Goal: Task Accomplishment & Management: Use online tool/utility

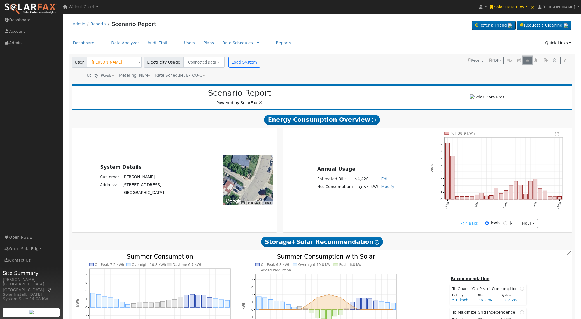
click at [530, 62] on button "button" at bounding box center [527, 61] width 9 height 8
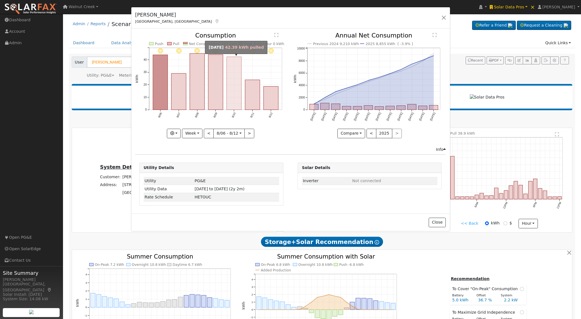
click at [236, 84] on rect "onclick=""" at bounding box center [234, 83] width 15 height 53
type input "2025-08-10"
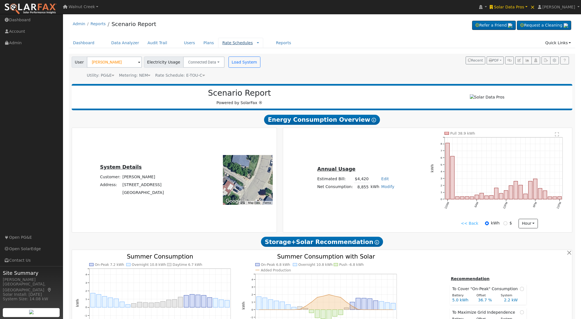
click at [237, 44] on link "Rate Schedules" at bounding box center [237, 43] width 31 height 4
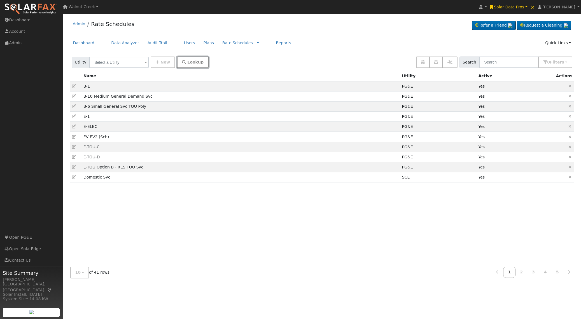
click at [187, 57] on button "Lookup" at bounding box center [193, 62] width 32 height 11
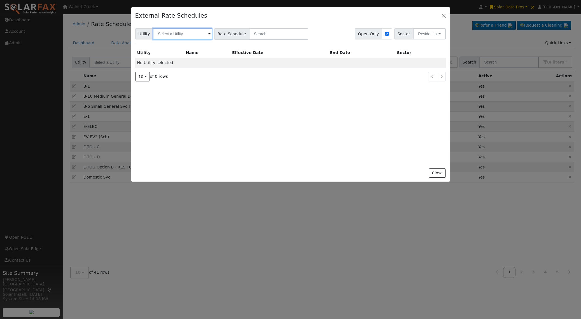
click at [184, 34] on input "text" at bounding box center [182, 33] width 59 height 11
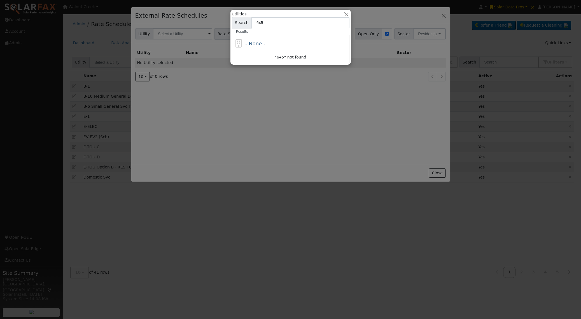
type input "6455"
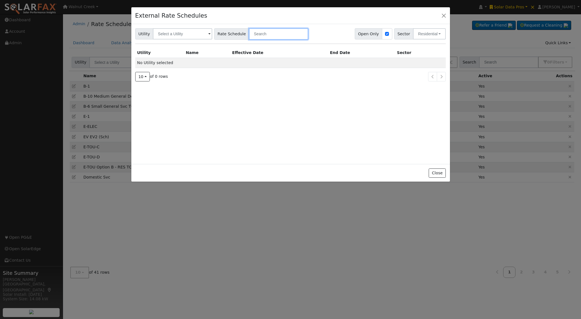
click at [252, 36] on input "text" at bounding box center [278, 33] width 59 height 11
type input "2344"
click at [186, 36] on input "text" at bounding box center [182, 33] width 59 height 11
click at [185, 36] on input "text" at bounding box center [182, 33] width 59 height 11
click at [194, 34] on input "text" at bounding box center [182, 33] width 59 height 11
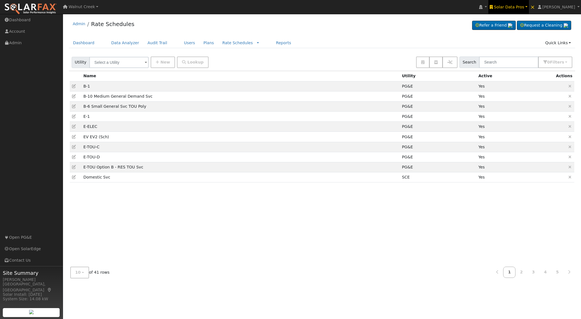
click at [514, 9] on span "Solar Data Pros" at bounding box center [509, 7] width 30 height 4
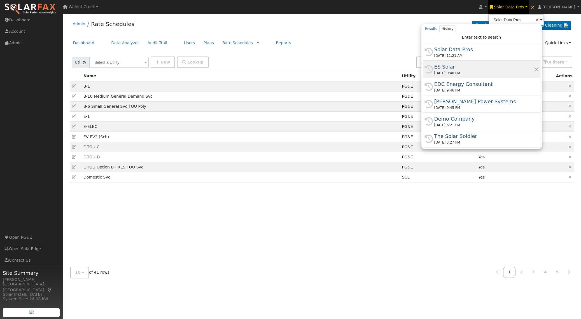
click at [493, 65] on div "ES Solar" at bounding box center [485, 67] width 100 height 8
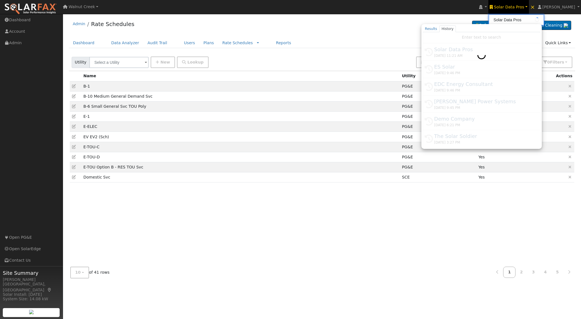
type input "ES Solar"
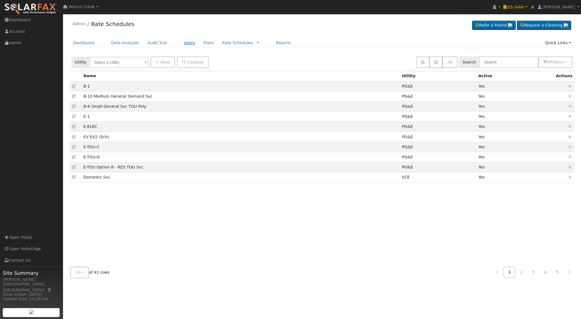
click at [189, 42] on link "Users" at bounding box center [190, 43] width 20 height 10
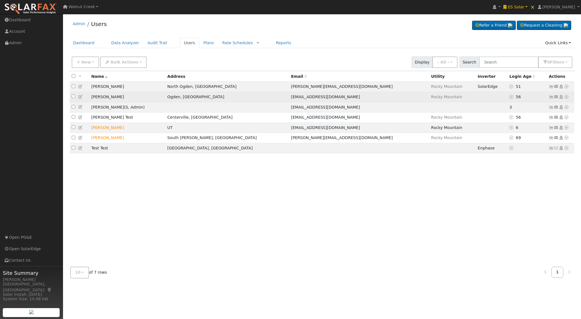
click at [80, 96] on icon at bounding box center [80, 97] width 5 height 4
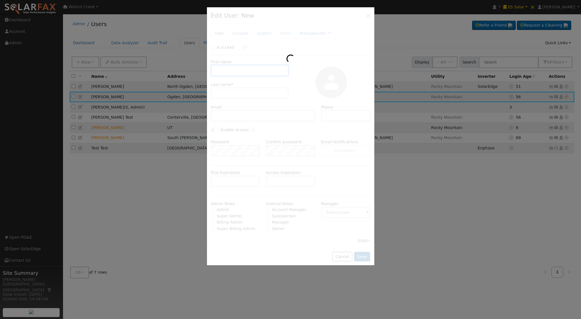
type input "Colby"
type input "Holt"
type input "colby@essolar.com"
type input "Default Account"
type input "420 West 5050 South"
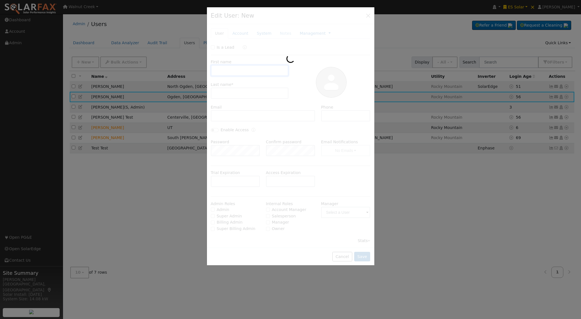
type input "Ogden"
type input "UT"
type input "84405"
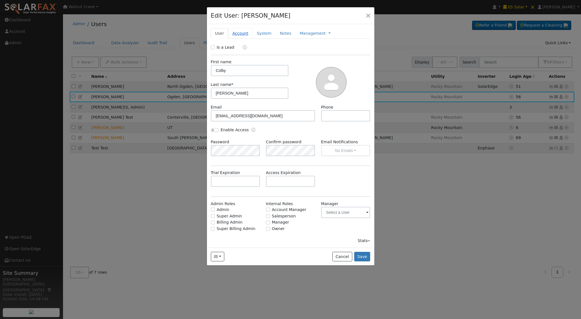
click at [244, 34] on link "Account" at bounding box center [240, 33] width 24 height 10
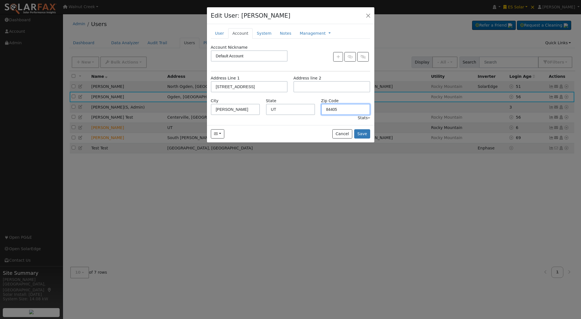
click at [322, 107] on input "84405" at bounding box center [345, 109] width 49 height 11
click at [329, 109] on input "84405" at bounding box center [345, 109] width 49 height 11
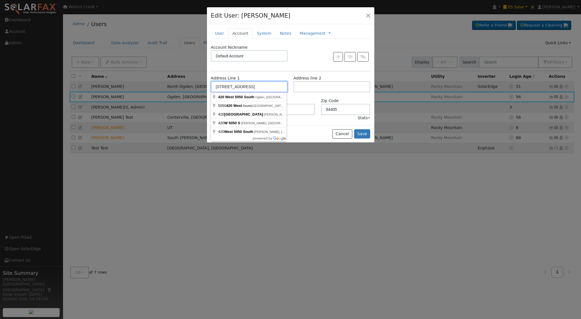
drag, startPoint x: 266, startPoint y: 84, endPoint x: 174, endPoint y: 82, distance: 91.9
click at [0, 0] on div "Edit User: Colby Holt Default Account Default Account 420 West 5050 South, Ogde…" at bounding box center [0, 0] width 0 height 0
drag, startPoint x: 262, startPoint y: 87, endPoint x: 178, endPoint y: 86, distance: 83.8
click at [0, 0] on div "Edit User: Colby Holt Default Account Default Account 420 West 5050 South, Ogde…" at bounding box center [0, 0] width 0 height 0
click at [247, 14] on h4 "Edit User: Colby Holt" at bounding box center [251, 15] width 80 height 9
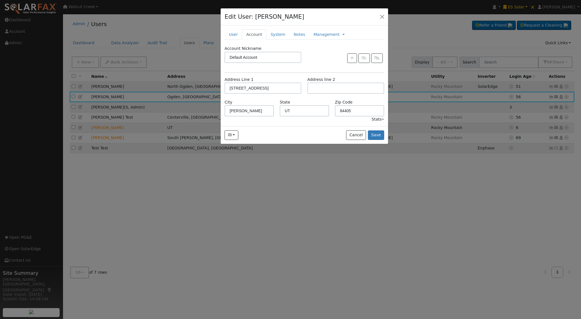
drag, startPoint x: 247, startPoint y: 14, endPoint x: 260, endPoint y: 15, distance: 13.2
click at [261, 15] on h4 "Edit User: Colby Holt" at bounding box center [265, 16] width 80 height 9
click at [260, 17] on h4 "Edit User: Colby Holt" at bounding box center [265, 16] width 80 height 9
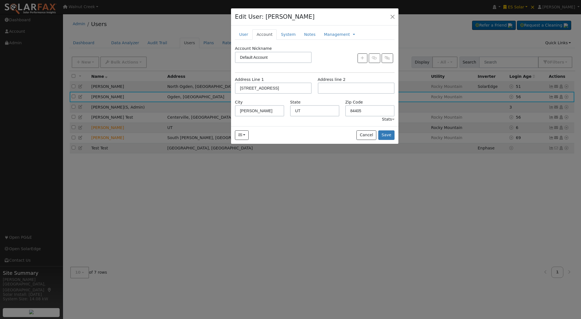
drag, startPoint x: 260, startPoint y: 17, endPoint x: 272, endPoint y: 17, distance: 11.5
click at [272, 17] on h4 "Edit User: Colby Holt" at bounding box center [275, 16] width 80 height 9
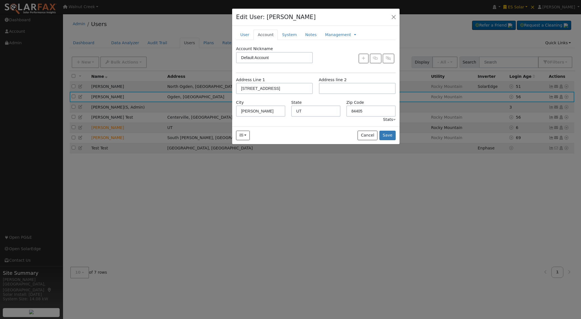
click at [290, 18] on div "Edit User: Colby Holt Default Account Default Account 420 West 5050 South, Ogde…" at bounding box center [316, 17] width 168 height 17
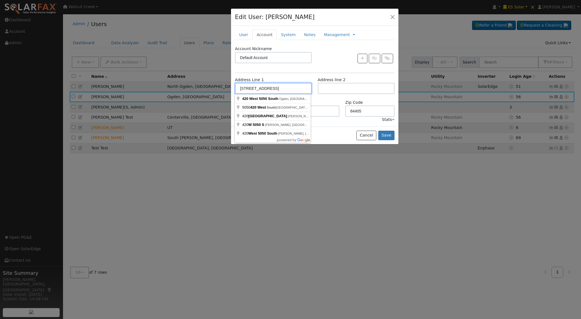
drag, startPoint x: 286, startPoint y: 88, endPoint x: 192, endPoint y: 85, distance: 94.2
click at [0, 0] on div "Edit User: Colby Holt Default Account Default Account 420 West 5050 South, Ogde…" at bounding box center [0, 0] width 0 height 0
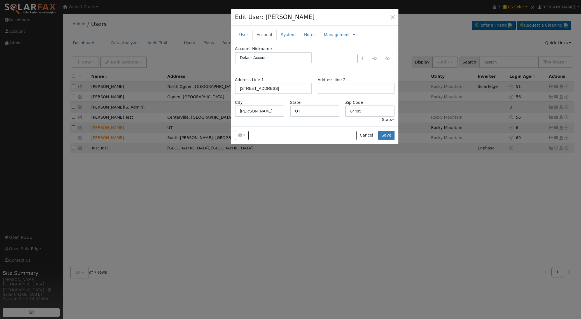
type input "420 West 5050 South"
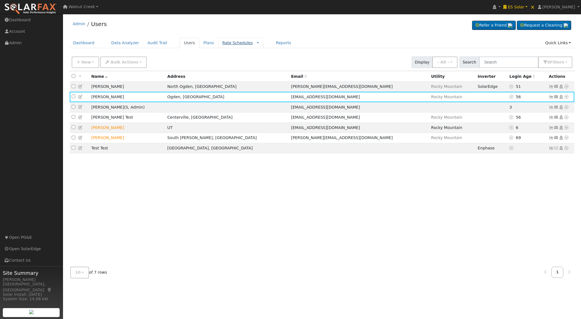
click at [238, 45] on link "Rate Schedules" at bounding box center [237, 43] width 31 height 4
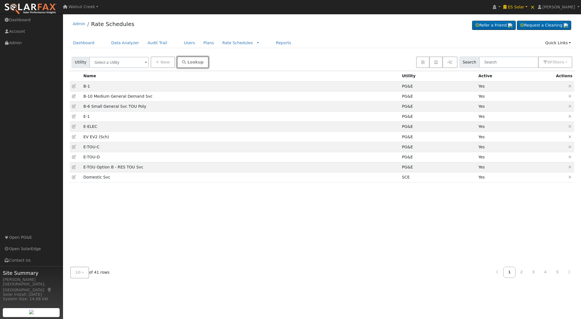
click at [187, 62] on span "Lookup" at bounding box center [195, 62] width 16 height 4
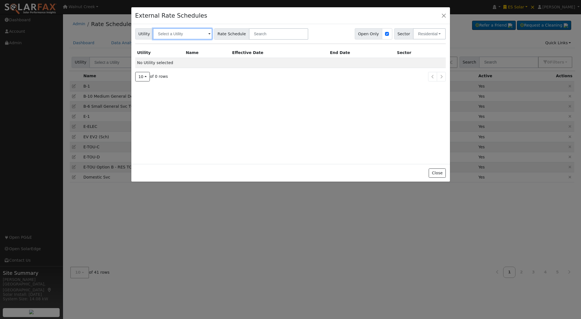
click at [182, 35] on input "text" at bounding box center [182, 33] width 59 height 11
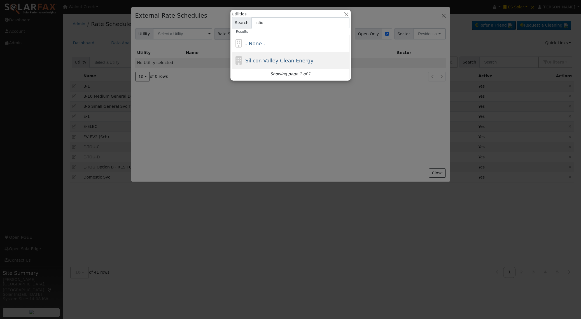
type input "silic"
click at [259, 57] on div "Silicon Valley Clean Energy" at bounding box center [279, 61] width 68 height 8
type input "Silicon Valley Clean Energy"
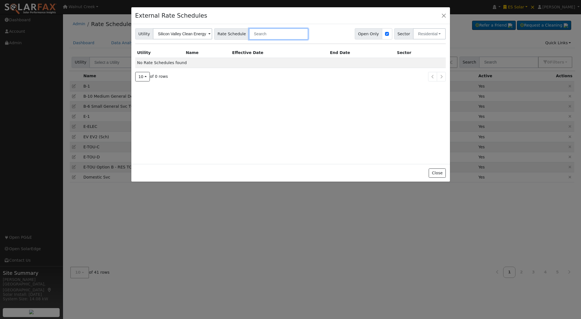
click at [264, 32] on input "text" at bounding box center [278, 33] width 59 height 11
type input "s"
click at [189, 37] on input "text" at bounding box center [182, 33] width 59 height 11
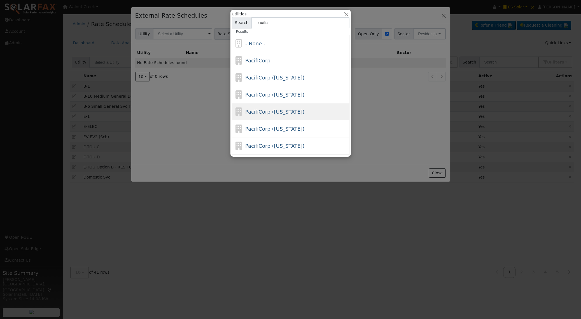
type input "pacific"
click at [294, 120] on div "PacifiCorp ([US_STATE])" at bounding box center [291, 128] width 118 height 17
type input "PacifiCorp ([US_STATE])"
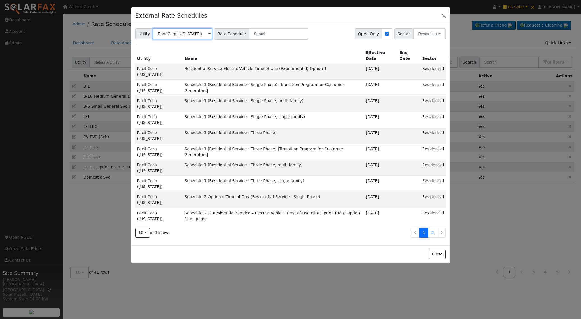
click at [196, 33] on input "PacifiCorp ([US_STATE])" at bounding box center [182, 33] width 59 height 11
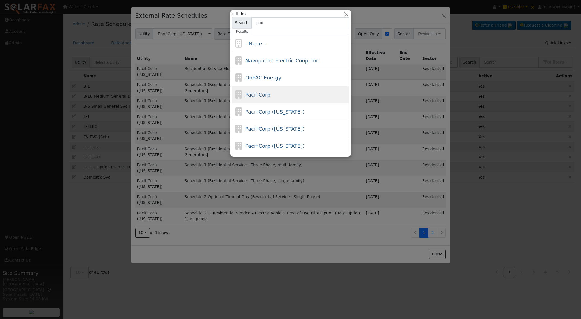
type input "pac"
click at [263, 93] on span "PacifiCorp" at bounding box center [257, 95] width 25 height 6
type input "PacifiCorp"
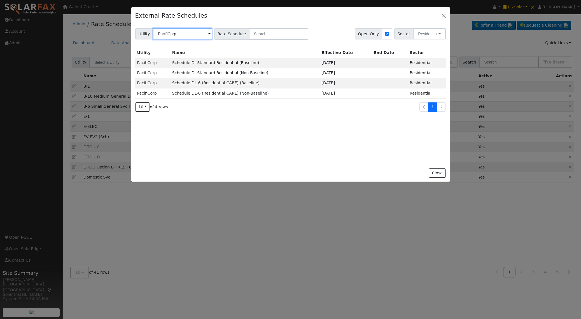
click at [182, 35] on input "PacifiCorp" at bounding box center [182, 33] width 59 height 11
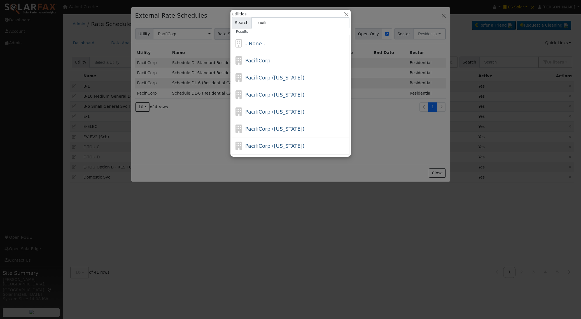
type input "pacific"
click at [279, 114] on span "PacifiCorp ([US_STATE])" at bounding box center [274, 112] width 59 height 6
type input "PacifiCorp ([US_STATE])"
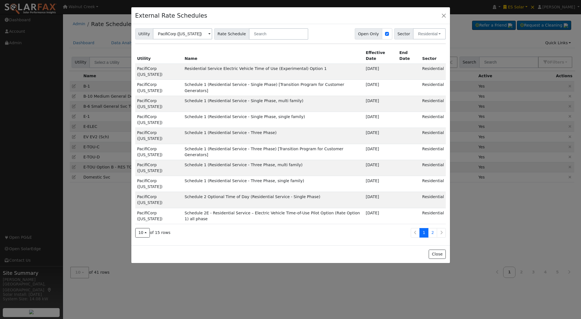
click at [171, 112] on td "PacifiCorp ([US_STATE])" at bounding box center [159, 120] width 48 height 16
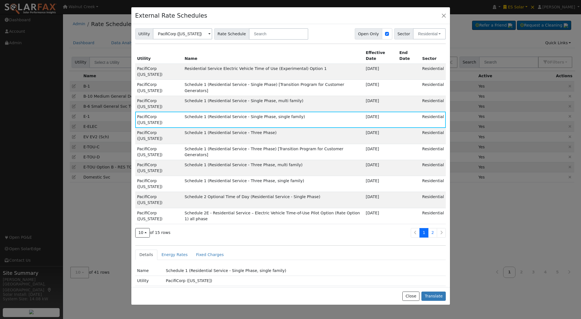
scroll to position [36, 0]
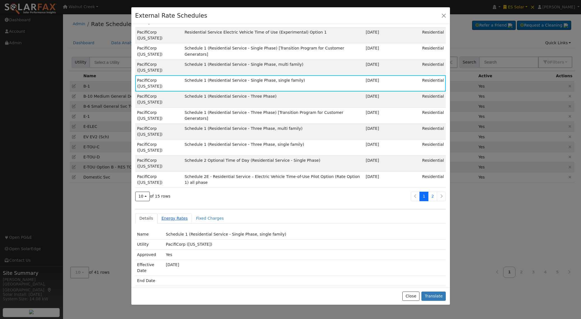
click at [172, 214] on link "Energy Rates" at bounding box center [174, 219] width 35 height 10
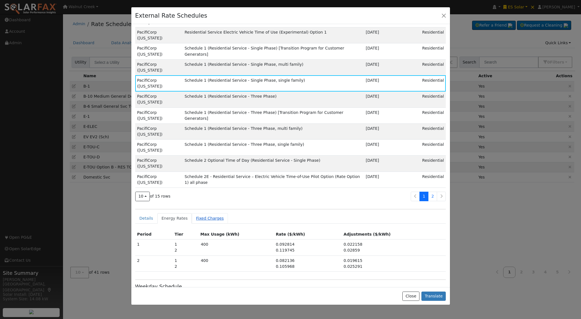
click at [202, 214] on link "Fixed Charges" at bounding box center [210, 219] width 36 height 10
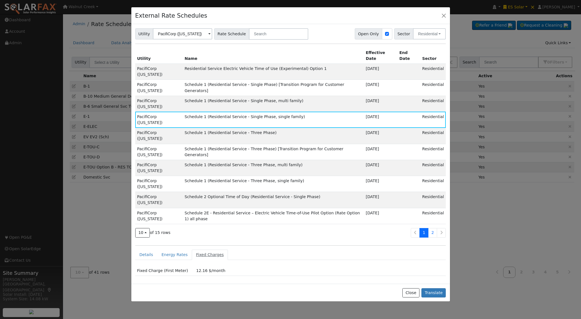
scroll to position [0, 0]
click at [149, 250] on link "Details" at bounding box center [146, 255] width 22 height 10
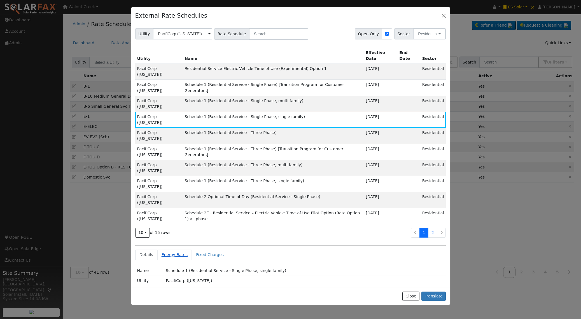
click at [176, 250] on link "Energy Rates" at bounding box center [174, 255] width 35 height 10
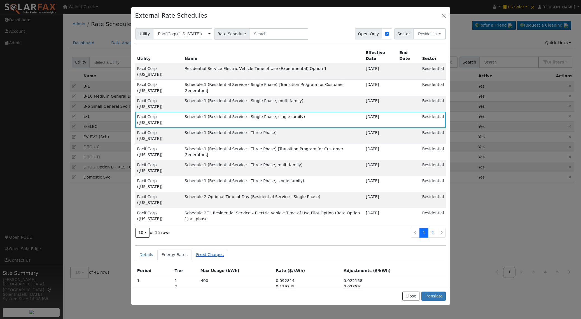
click at [208, 250] on link "Fixed Charges" at bounding box center [210, 255] width 36 height 10
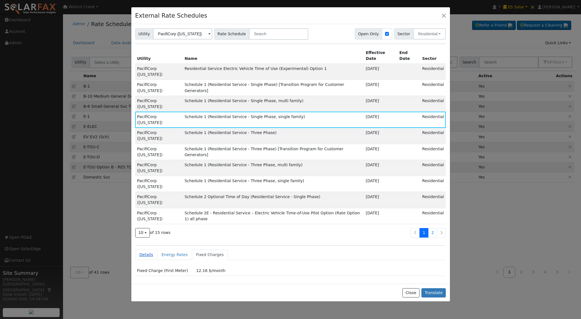
click at [151, 250] on link "Details" at bounding box center [146, 255] width 22 height 10
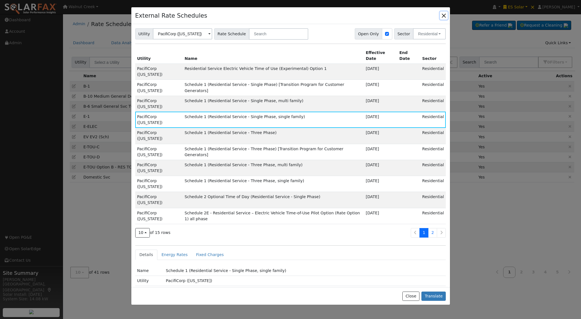
drag, startPoint x: 447, startPoint y: 16, endPoint x: 441, endPoint y: 19, distance: 6.4
click at [447, 16] on button "button" at bounding box center [444, 15] width 8 height 8
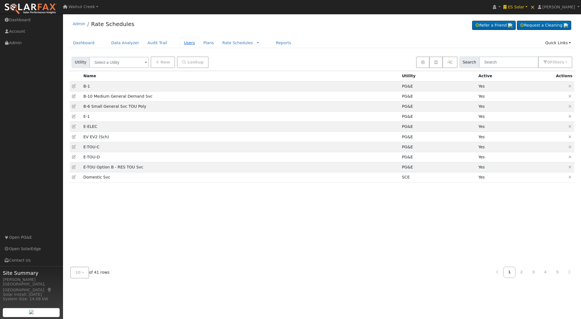
click at [190, 43] on link "Users" at bounding box center [190, 43] width 20 height 10
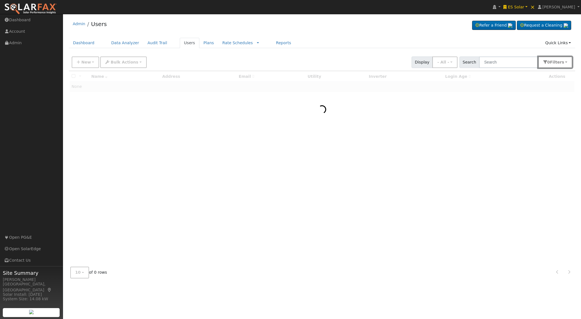
click at [555, 62] on span "Filter s" at bounding box center [557, 62] width 14 height 4
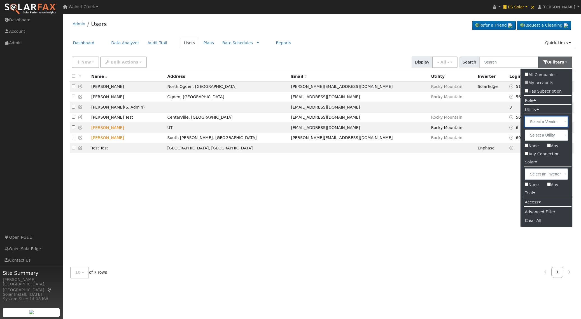
click at [554, 122] on input "text" at bounding box center [546, 121] width 43 height 11
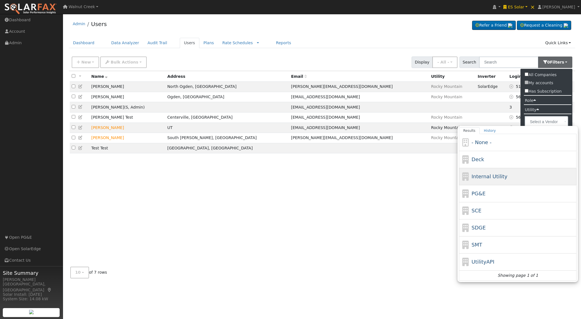
click at [525, 179] on div "Internal Utility" at bounding box center [524, 177] width 104 height 8
click at [0, 0] on input "Results History - None - Deck Internal Utility PG&E SCE SDGE SMT UtilityAPI Sho…" at bounding box center [0, 0] width 0 height 0
type input "Internal Utility"
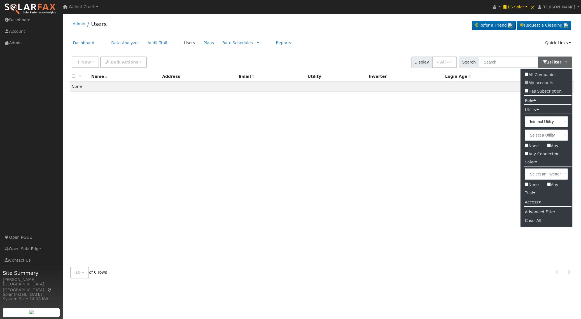
click at [530, 73] on label "All Companies" at bounding box center [541, 75] width 40 height 8
click at [529, 73] on input "All Companies" at bounding box center [527, 75] width 4 height 4
checkbox input "true"
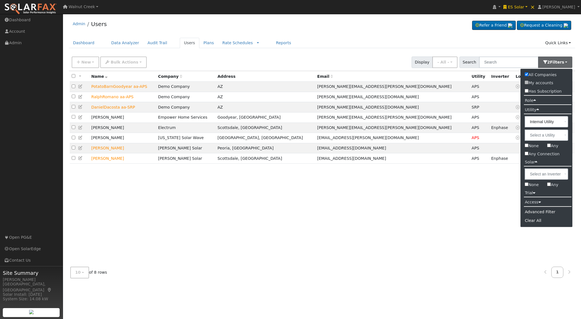
click at [303, 206] on div "All None All on page None on page Name Company Address Email Utility Inverter L…" at bounding box center [322, 167] width 507 height 192
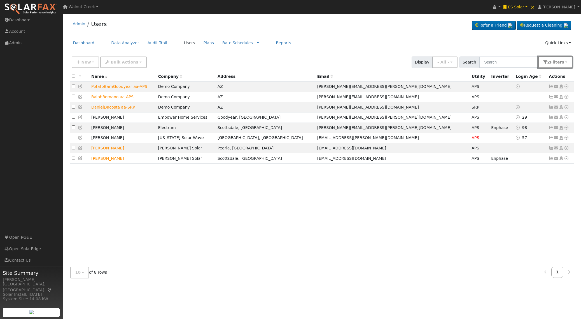
click at [556, 64] on span "Filter s" at bounding box center [557, 62] width 14 height 4
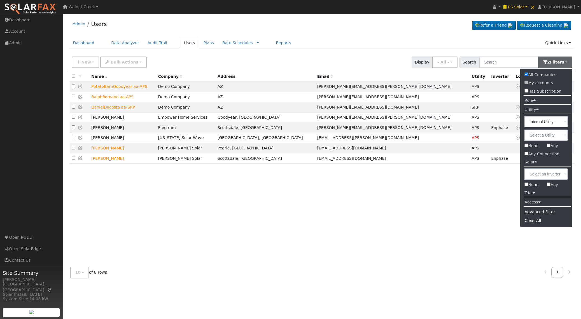
click at [414, 179] on div "All None All on page None on page Name Company Address Email Utility Inverter L…" at bounding box center [322, 167] width 507 height 192
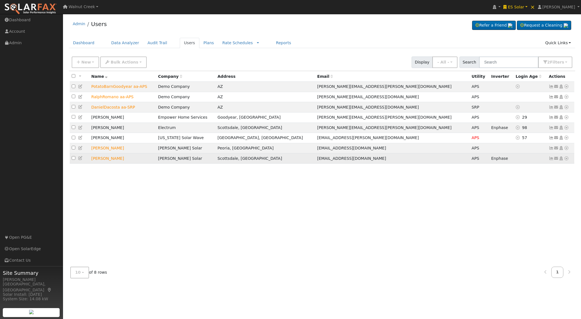
click at [568, 161] on icon at bounding box center [566, 159] width 5 height 4
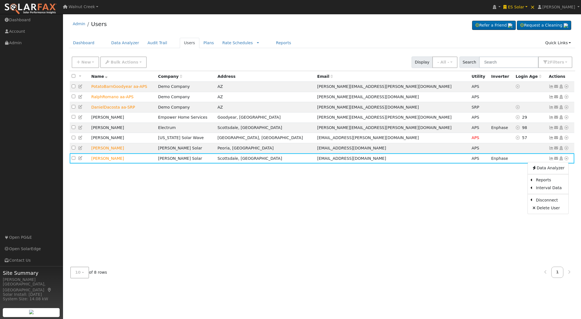
click at [559, 170] on link "Data Analyzer" at bounding box center [548, 168] width 41 height 8
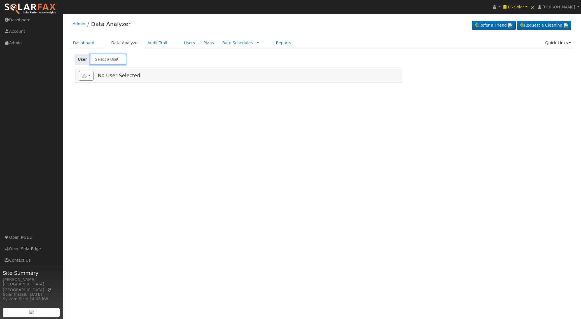
type input "[PERSON_NAME]"
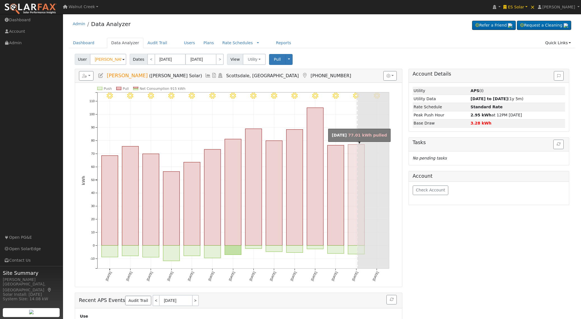
click at [352, 173] on rect "onclick=""" at bounding box center [356, 195] width 17 height 101
type input "[DATE]"
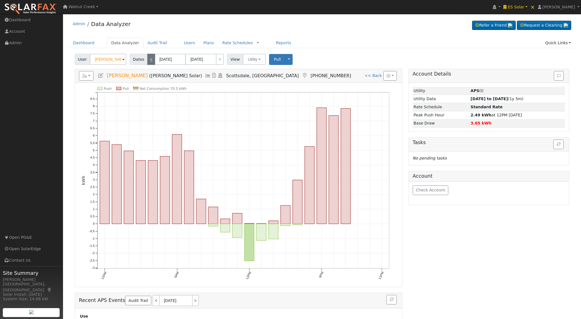
click at [149, 61] on link "<" at bounding box center [151, 59] width 8 height 11
type input "[DATE]"
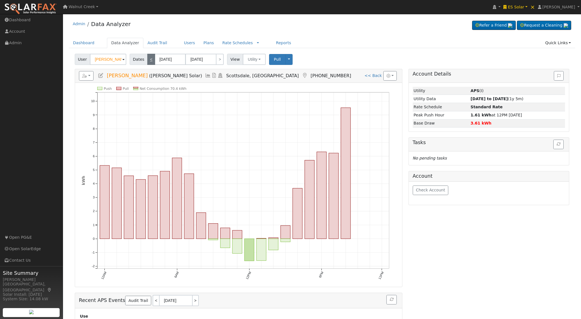
click at [149, 61] on link "<" at bounding box center [151, 59] width 8 height 11
type input "[DATE]"
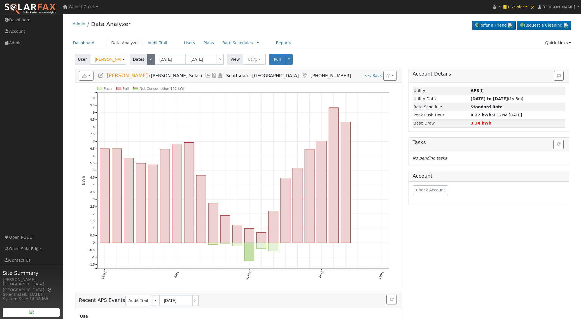
click at [149, 61] on link "<" at bounding box center [151, 59] width 8 height 11
type input "[DATE]"
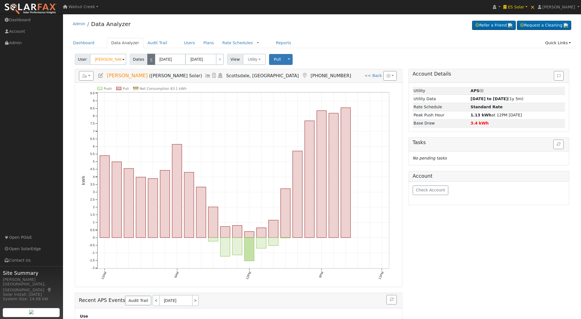
click at [149, 61] on link "<" at bounding box center [151, 59] width 8 height 11
type input "[DATE]"
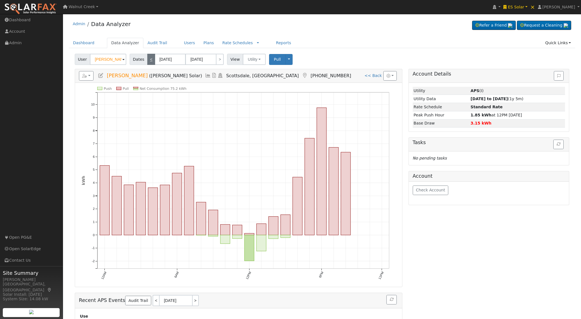
click at [149, 61] on link "<" at bounding box center [151, 59] width 8 height 11
type input "[DATE]"
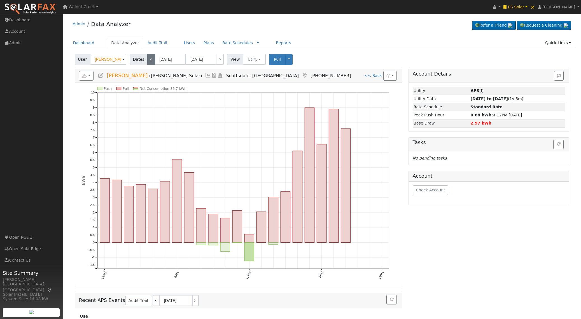
click at [149, 61] on link "<" at bounding box center [151, 59] width 8 height 11
type input "08/06/2025"
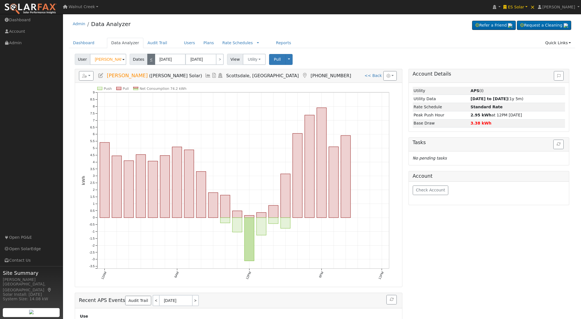
click at [149, 61] on link "<" at bounding box center [151, 59] width 8 height 11
type input "08/05/2025"
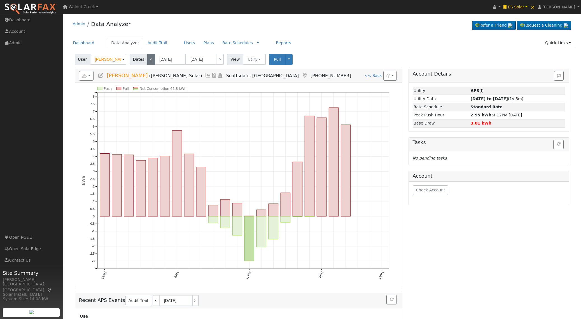
click at [152, 57] on link "<" at bounding box center [151, 59] width 8 height 11
type input "08/04/2025"
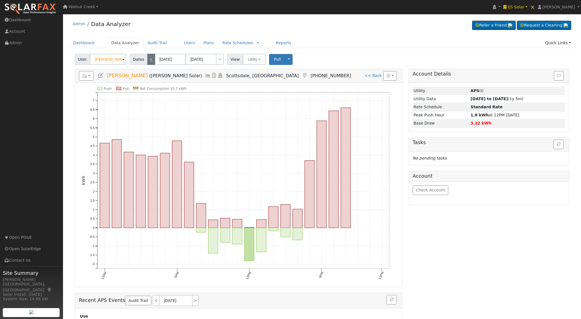
click at [152, 57] on link "<" at bounding box center [151, 59] width 8 height 11
type input "08/03/2025"
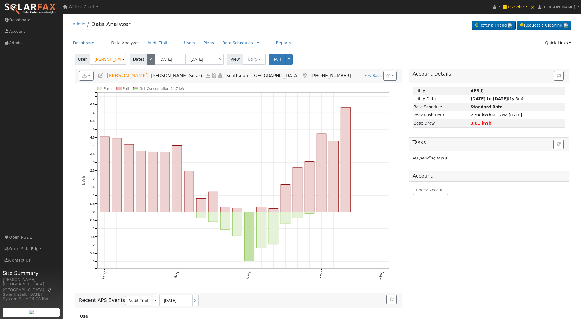
click at [152, 57] on link "<" at bounding box center [151, 59] width 8 height 11
type input "08/02/2025"
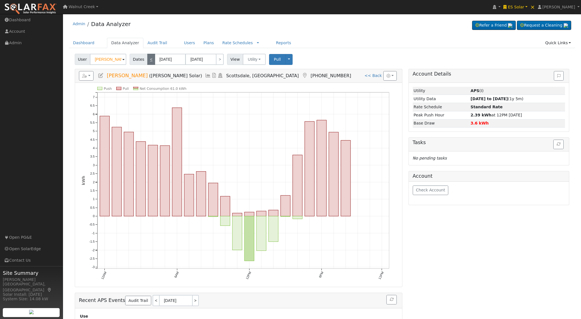
click at [152, 57] on link "<" at bounding box center [151, 59] width 8 height 11
type input "08/01/2025"
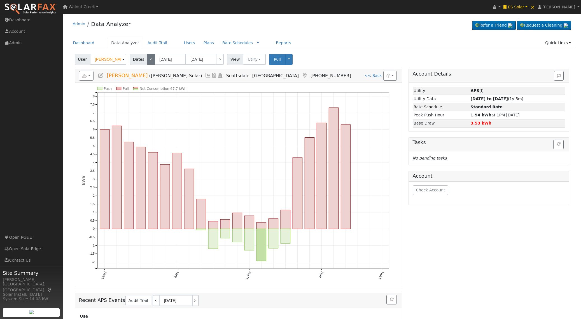
click at [152, 57] on link "<" at bounding box center [151, 59] width 8 height 11
type input "07/31/2025"
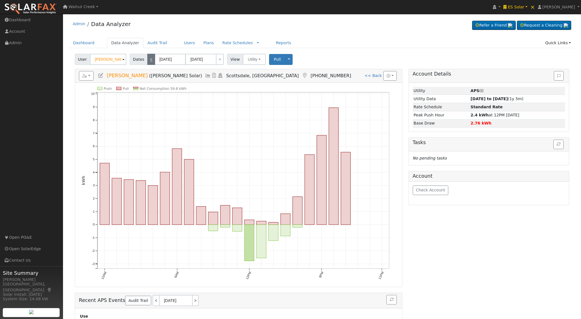
click at [152, 57] on link "<" at bounding box center [151, 59] width 8 height 11
type input "07/30/2025"
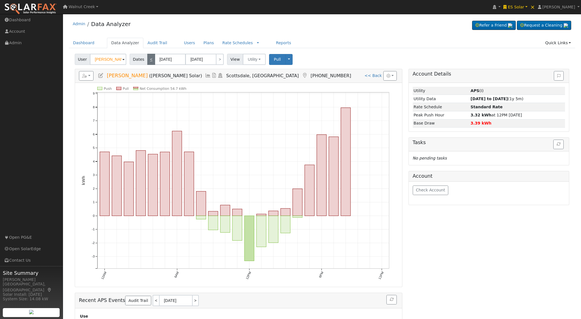
click at [152, 57] on link "<" at bounding box center [151, 59] width 8 height 11
type input "07/29/2025"
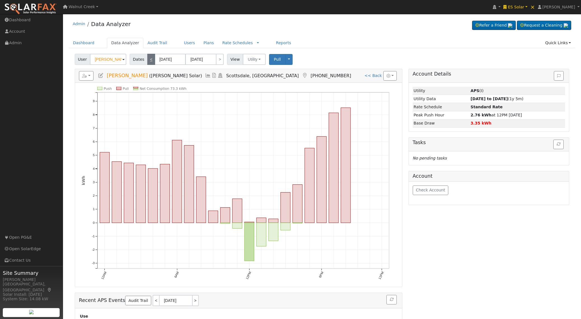
click at [152, 57] on link "<" at bounding box center [151, 59] width 8 height 11
type input "07/28/2025"
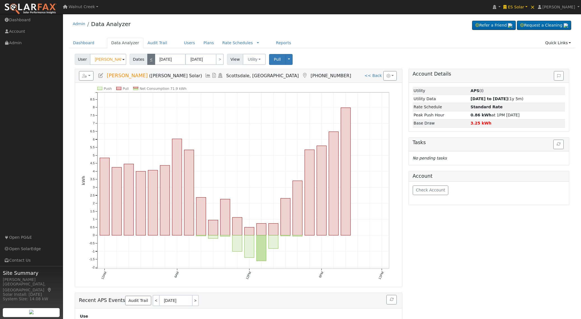
click at [152, 57] on link "<" at bounding box center [151, 59] width 8 height 11
type input "07/27/2025"
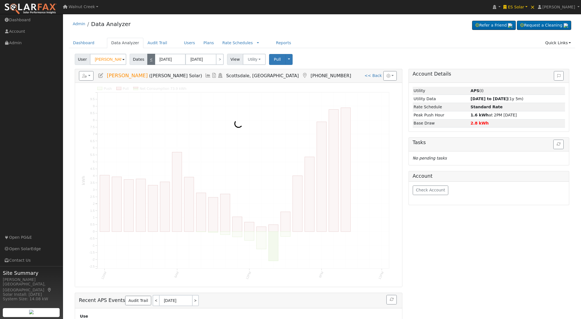
click at [152, 57] on link "<" at bounding box center [151, 59] width 8 height 11
type input "07/26/2025"
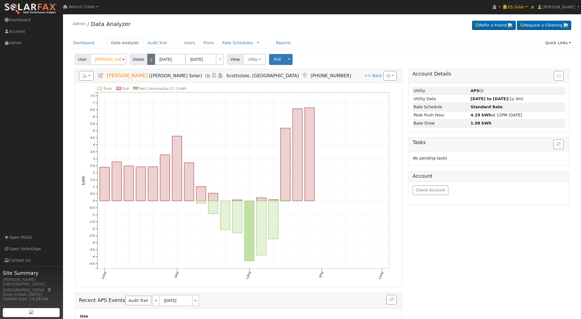
click at [152, 57] on link "<" at bounding box center [151, 59] width 8 height 11
type input "07/25/2025"
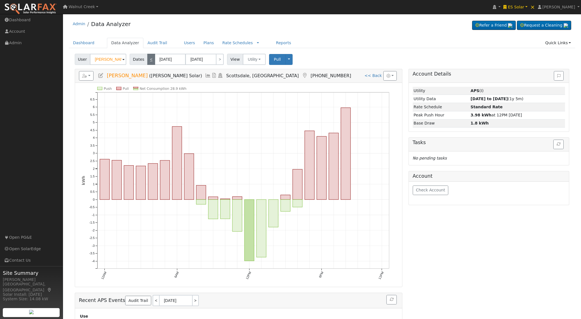
click at [152, 57] on link "<" at bounding box center [151, 59] width 8 height 11
type input "07/24/2025"
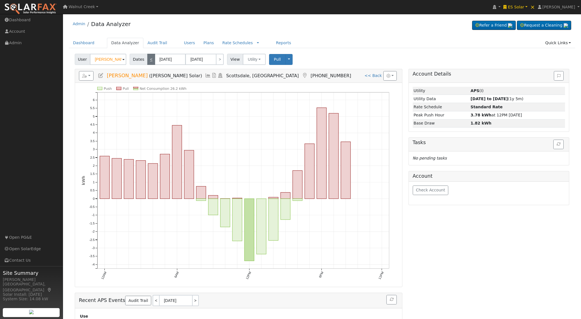
click at [152, 57] on link "<" at bounding box center [151, 59] width 8 height 11
type input "07/23/2025"
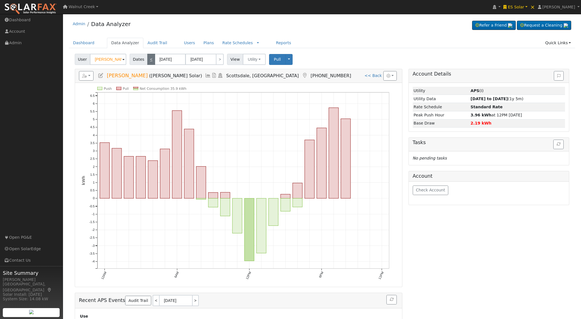
click at [152, 57] on link "<" at bounding box center [151, 59] width 8 height 11
type input "07/22/2025"
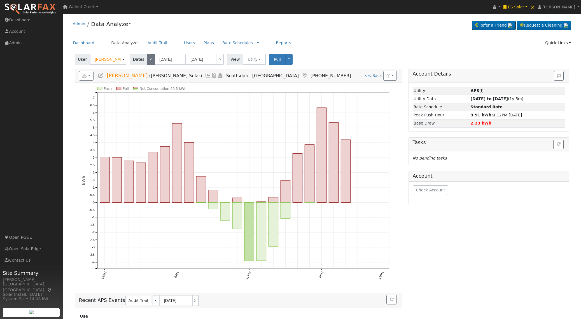
click at [152, 57] on link "<" at bounding box center [151, 59] width 8 height 11
type input "07/21/2025"
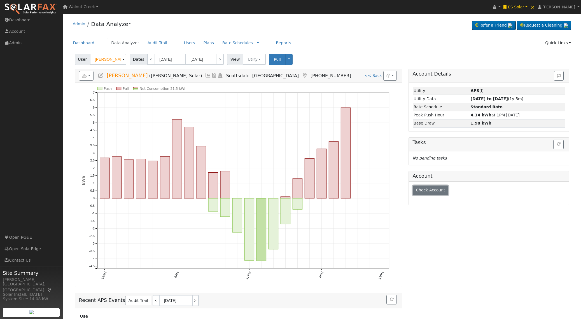
click at [424, 188] on button "Check Account" at bounding box center [431, 191] width 36 height 10
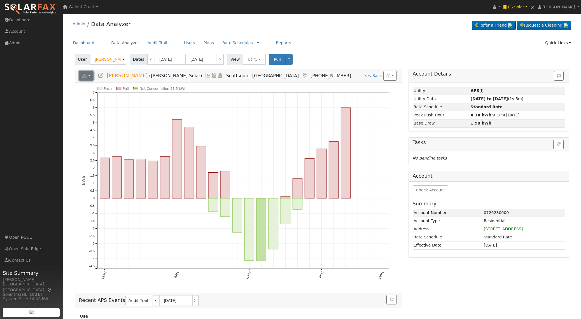
click at [85, 74] on icon "button" at bounding box center [84, 76] width 5 height 4
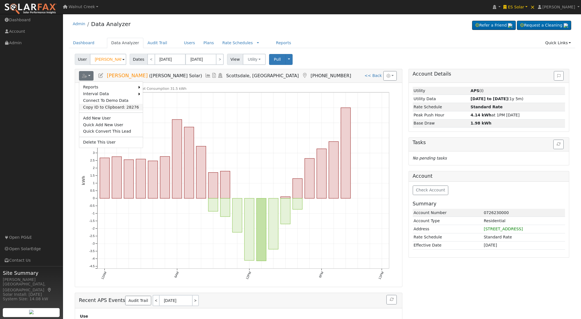
click at [105, 108] on link "Copy ID to Clipboard: 28276" at bounding box center [111, 107] width 64 height 7
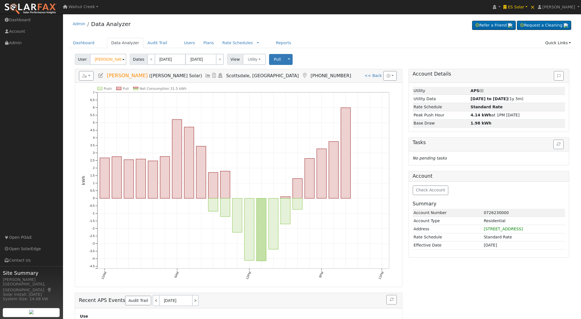
scroll to position [0, 0]
click at [281, 45] on link "Reports" at bounding box center [284, 43] width 24 height 10
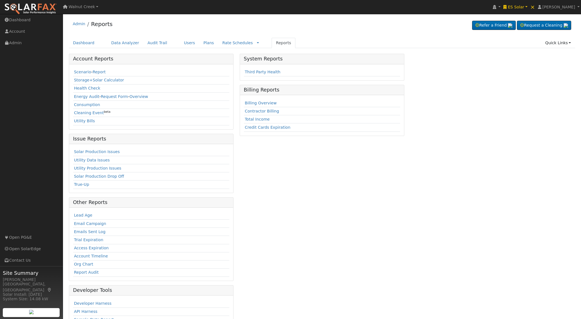
click at [242, 208] on div "System Reports Third Party Health Billing Reports Billing Overview Contractor B…" at bounding box center [322, 197] width 171 height 287
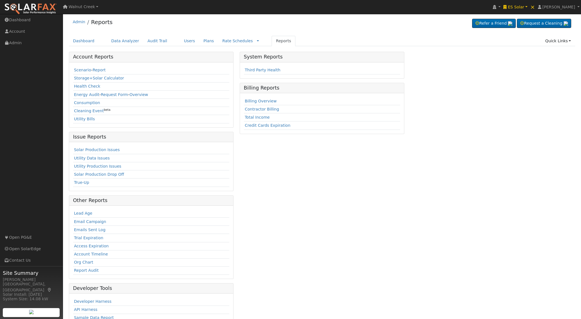
scroll to position [2, 0]
click at [257, 39] on link at bounding box center [258, 41] width 2 height 6
click at [233, 60] on link "Companies" at bounding box center [244, 58] width 39 height 8
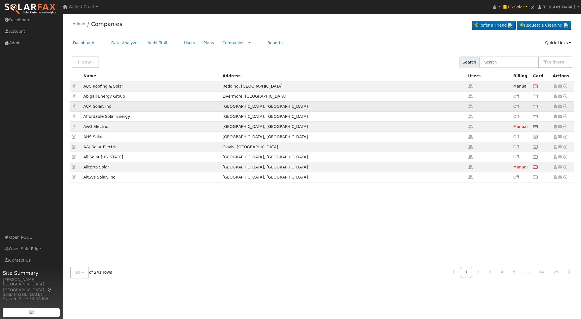
click at [73, 106] on icon at bounding box center [74, 107] width 4 height 4
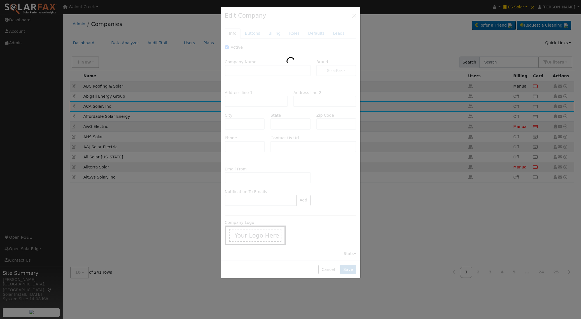
type input "ACA Solar, Inc"
type input "[STREET_ADDRESS]"
type input "[GEOGRAPHIC_DATA]"
type input "CA"
type input "91709"
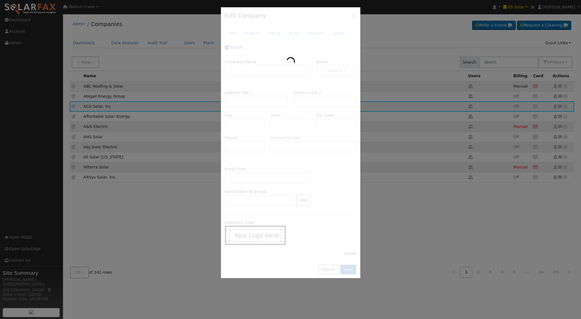
type input "[PHONE_NUMBER]"
type input "[URL][DOMAIN_NAME]"
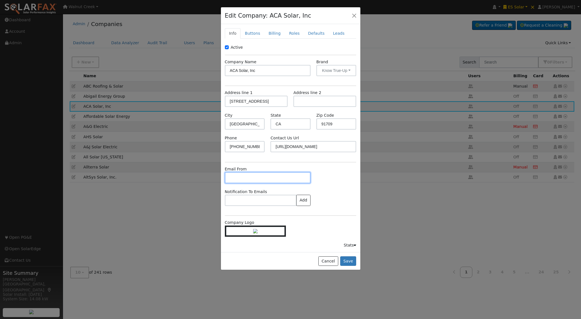
click at [261, 176] on input "text" at bounding box center [268, 177] width 86 height 11
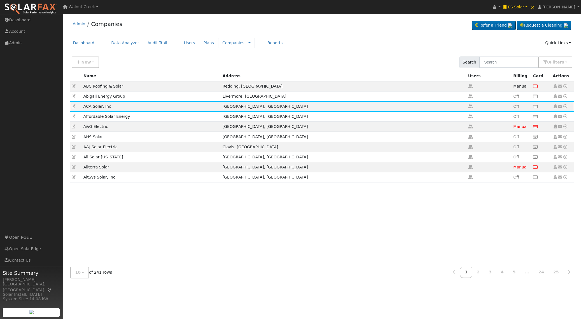
click at [246, 43] on span "Rate Schedules Companies Messages" at bounding box center [248, 43] width 5 height 4
click at [249, 43] on link at bounding box center [250, 43] width 2 height 6
click at [230, 54] on link "Rate Schedules" at bounding box center [236, 53] width 39 height 8
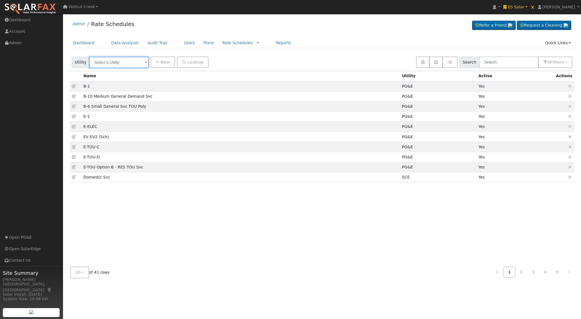
click at [125, 63] on input "text" at bounding box center [118, 62] width 59 height 11
click at [187, 64] on span "Lookup" at bounding box center [195, 62] width 16 height 4
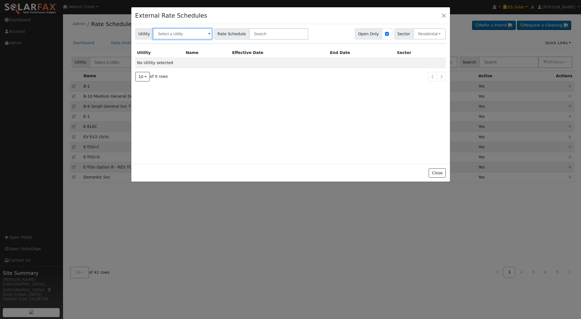
click at [182, 34] on input "text" at bounding box center [182, 33] width 59 height 11
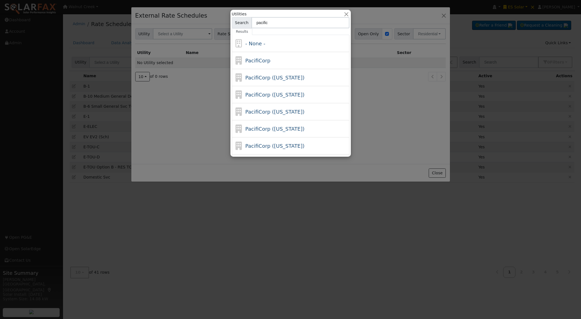
type input "pacific"
click at [268, 108] on div "PacifiCorp ([US_STATE])" at bounding box center [274, 112] width 59 height 8
type input "PacifiCorp ([US_STATE])"
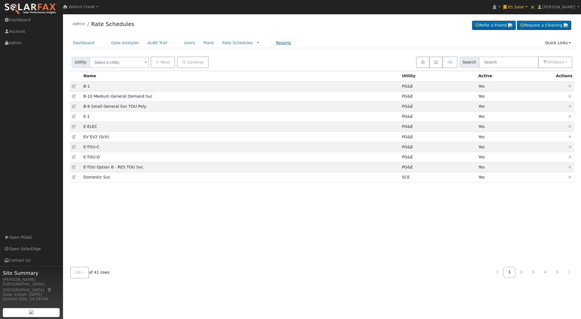
click at [272, 43] on link "Reports" at bounding box center [284, 43] width 24 height 10
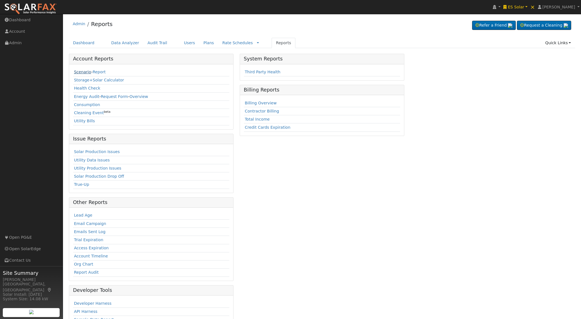
click at [85, 73] on link "Scenario" at bounding box center [82, 72] width 17 height 4
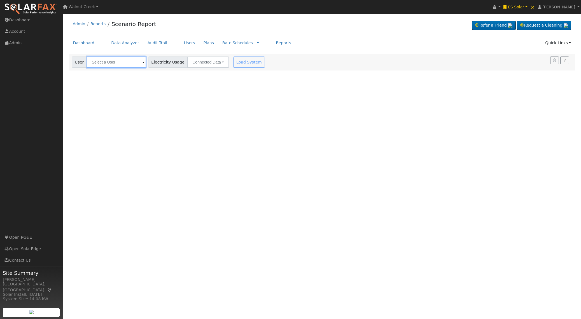
click at [121, 65] on input "text" at bounding box center [116, 62] width 59 height 11
click at [535, 7] on span "×" at bounding box center [533, 7] width 5 height 7
click at [110, 61] on input "text" at bounding box center [116, 62] width 59 height 11
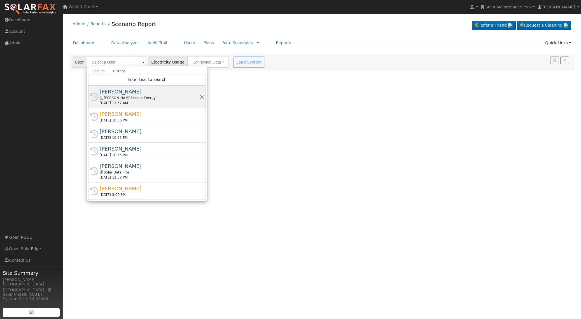
click at [118, 94] on div "[PERSON_NAME]" at bounding box center [150, 92] width 100 height 8
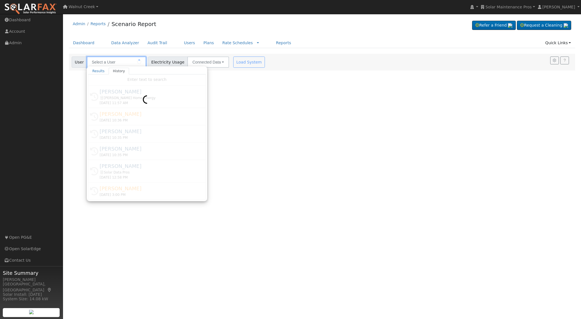
type input "[PERSON_NAME]"
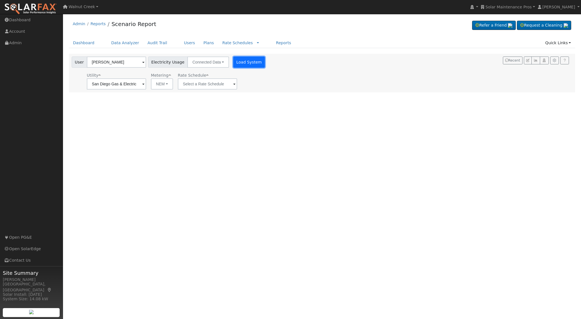
click at [245, 64] on button "Load System" at bounding box center [249, 62] width 32 height 11
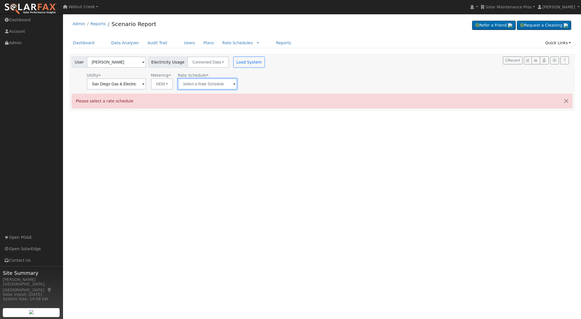
drag, startPoint x: 217, startPoint y: 81, endPoint x: 215, endPoint y: 89, distance: 8.6
click at [146, 81] on input "text" at bounding box center [116, 83] width 59 height 11
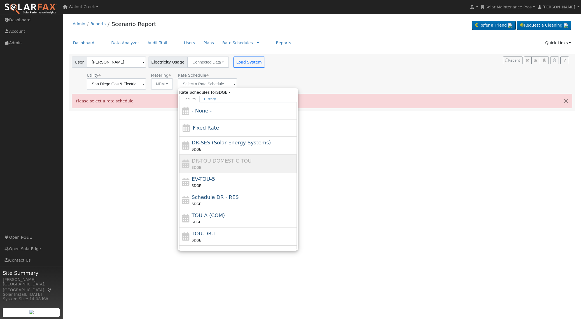
click at [221, 185] on div "SDGE" at bounding box center [244, 186] width 104 height 6
type input "EV-TOU-5"
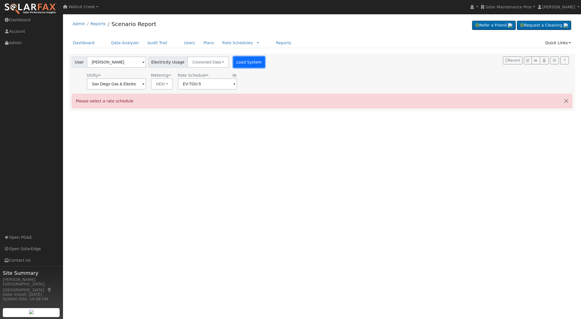
click at [247, 63] on button "Load System" at bounding box center [249, 62] width 32 height 11
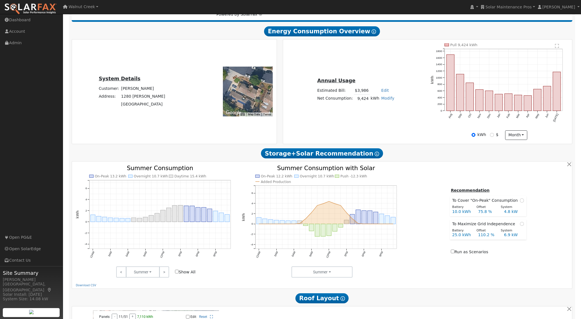
scroll to position [90, 0]
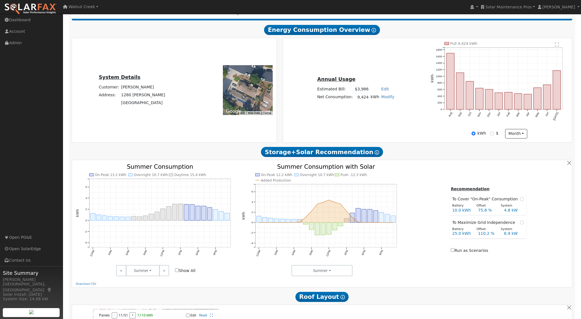
click at [409, 131] on div "Annual Usage Estimated Bill: $3,986 Edit Estimated Bill $ Annual Net Consumptio…" at bounding box center [427, 90] width 287 height 97
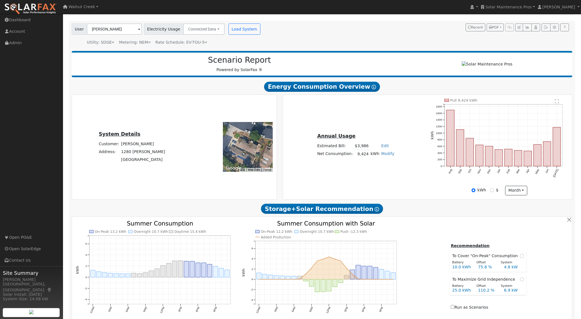
scroll to position [0, 0]
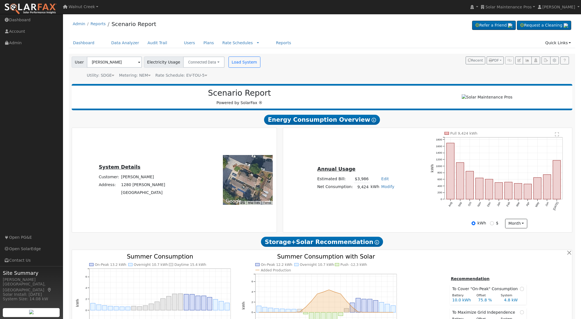
click at [205, 73] on icon at bounding box center [206, 75] width 3 height 4
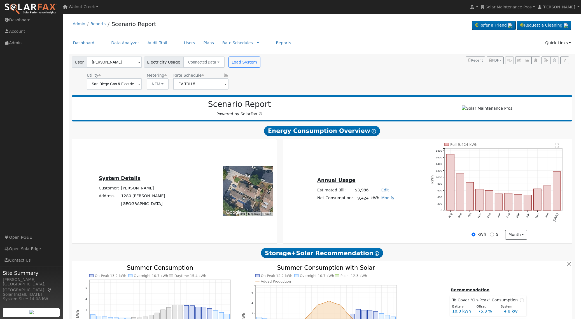
click at [224, 75] on icon at bounding box center [226, 75] width 5 height 4
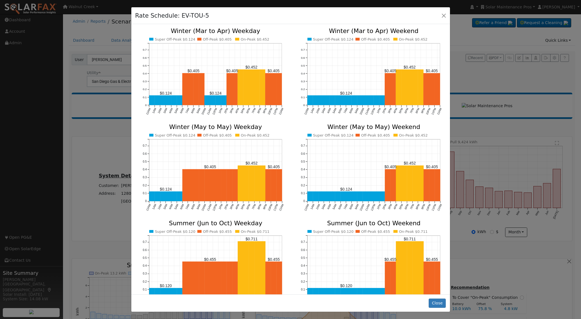
scroll to position [3, 0]
click at [294, 110] on icon "Super Off-Peak $0.124 Off-Peak $0.405 On-Peak $0.452 12AM 1AM 2AM 3AM 4AM 5AM 6…" at bounding box center [370, 79] width 152 height 102
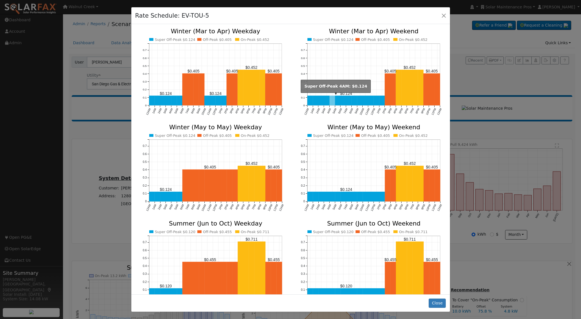
scroll to position [0, 0]
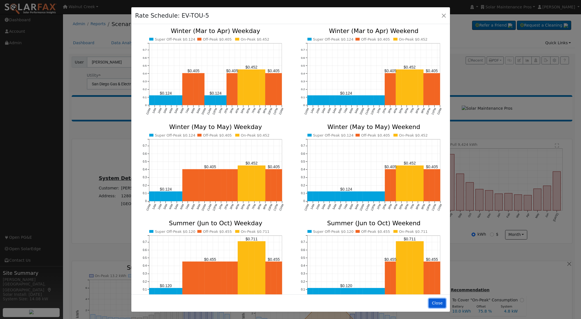
click at [442, 305] on button "Close" at bounding box center [437, 304] width 17 height 10
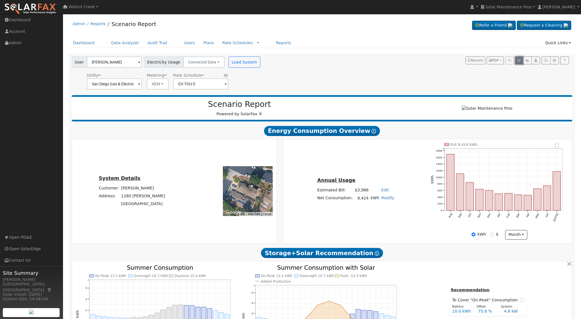
click at [518, 62] on icon "button" at bounding box center [519, 60] width 3 height 3
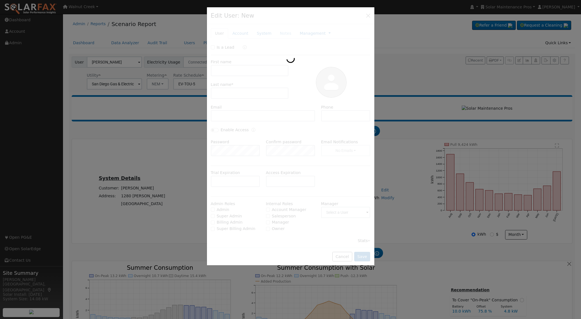
type input "[DATE]"
type input "[PERSON_NAME]"
type input "[EMAIL_ADDRESS][DOMAIN_NAME]"
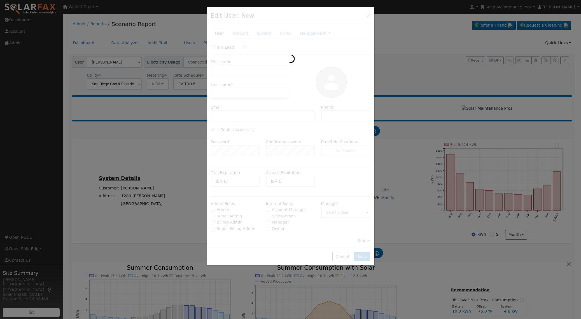
type input "San Diego Gas & Electric"
type input "SDGE"
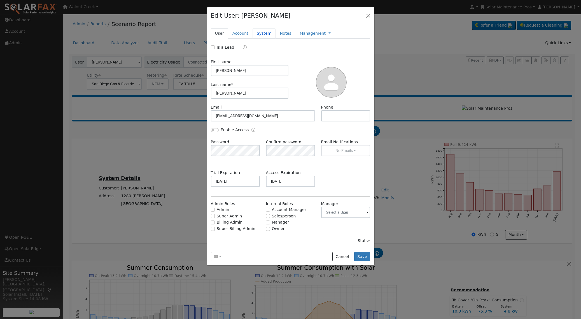
click at [269, 36] on link "System" at bounding box center [264, 33] width 23 height 10
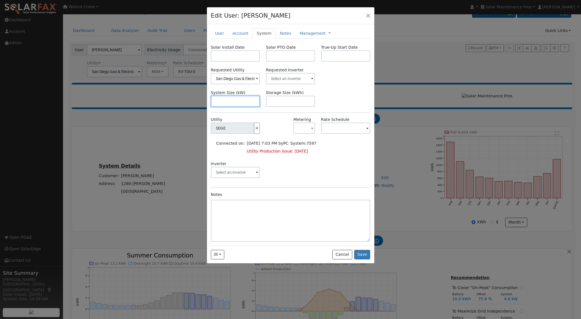
scroll to position [14, 0]
click at [368, 15] on button "button" at bounding box center [369, 15] width 8 height 8
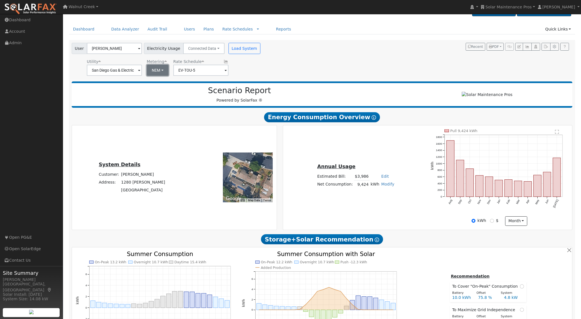
click at [155, 71] on button "NEM" at bounding box center [158, 70] width 22 height 11
click at [243, 70] on div "Utility San Diego Gas & Electric Metering NEM NEM NBT Rate Schedule EV-TOU-5" at bounding box center [167, 66] width 192 height 19
click at [150, 69] on button "NEM" at bounding box center [158, 70] width 22 height 11
click at [263, 66] on div "User [PERSON_NAME] Account Default Account Default Account [STREET_ADDRESS][PER…" at bounding box center [321, 58] width 501 height 35
click at [160, 74] on button "NEM" at bounding box center [158, 70] width 22 height 11
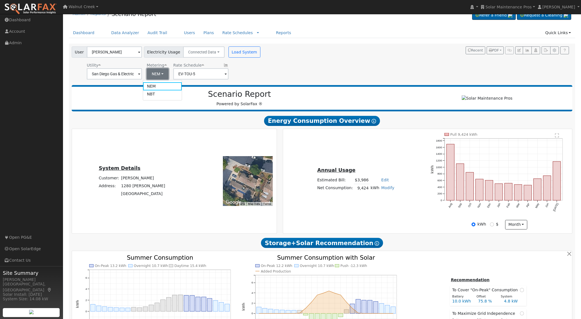
scroll to position [10, 0]
click at [267, 65] on div "User [PERSON_NAME] Account Default Account Default Account [STREET_ADDRESS][PER…" at bounding box center [321, 62] width 501 height 35
click at [154, 73] on button "NEM" at bounding box center [158, 74] width 22 height 11
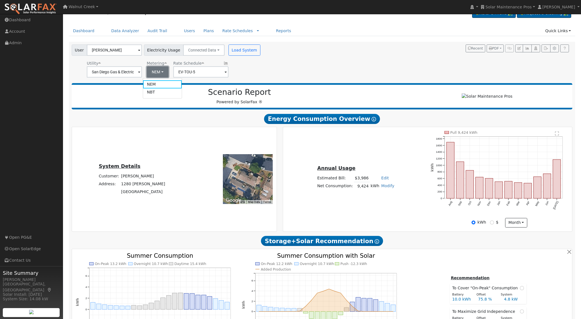
scroll to position [13, 0]
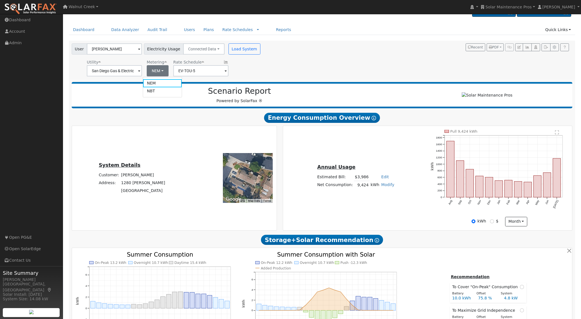
click at [294, 73] on div "User [PERSON_NAME] Account Default Account Default Account [STREET_ADDRESS][PER…" at bounding box center [321, 58] width 501 height 35
click at [157, 73] on button "NEM" at bounding box center [158, 70] width 22 height 11
click at [296, 73] on div "User [PERSON_NAME] Account Default Account Default Account [STREET_ADDRESS][PER…" at bounding box center [321, 58] width 501 height 35
click at [202, 62] on icon at bounding box center [203, 62] width 3 height 4
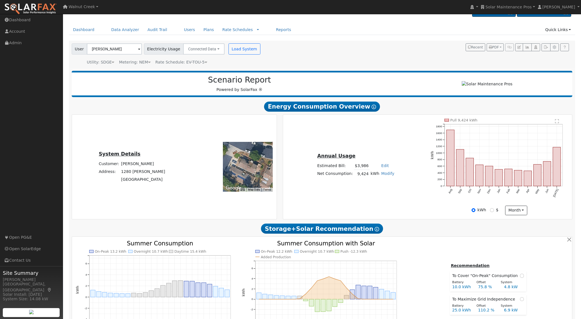
scroll to position [12, 0]
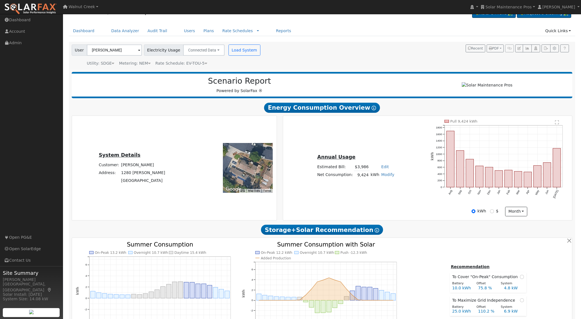
click at [141, 62] on div "Metering: NEM" at bounding box center [134, 64] width 31 height 6
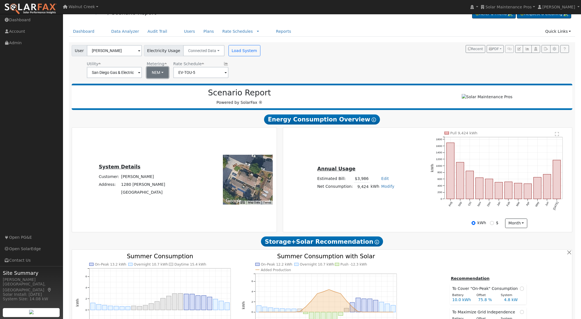
click at [151, 69] on button "NEM" at bounding box center [158, 72] width 22 height 11
click at [158, 84] on link "NEM" at bounding box center [162, 85] width 39 height 8
click at [156, 73] on button "NEM" at bounding box center [158, 72] width 22 height 11
click at [247, 74] on div "Utility San Diego Gas & Electric Metering NEM NEM NBT Rate Schedule EV-TOU-5" at bounding box center [167, 68] width 192 height 19
click at [519, 52] on button "button" at bounding box center [520, 49] width 8 height 8
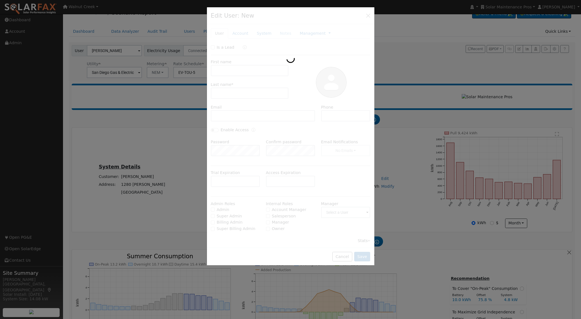
type input "[DATE]"
type input "[PERSON_NAME]"
type input "[EMAIL_ADDRESS][DOMAIN_NAME]"
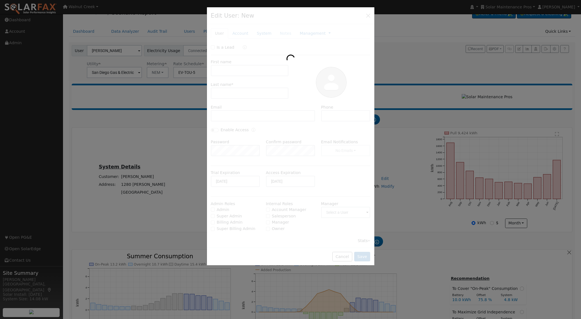
type input "San Diego Gas & Electric"
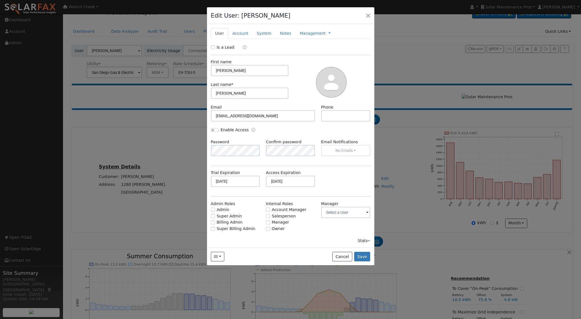
type input "SDGE"
click at [263, 34] on link "System" at bounding box center [264, 33] width 23 height 10
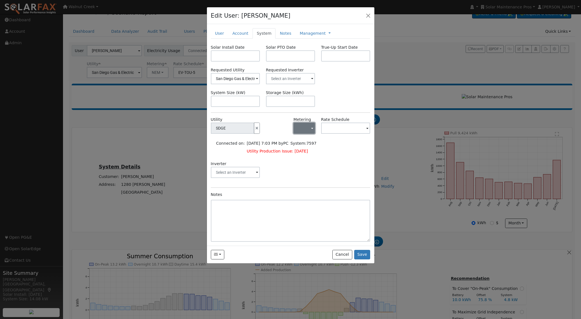
click at [303, 127] on button "button" at bounding box center [305, 128] width 22 height 11
click at [278, 121] on div at bounding box center [276, 128] width 27 height 23
click at [299, 134] on button "button" at bounding box center [305, 128] width 22 height 11
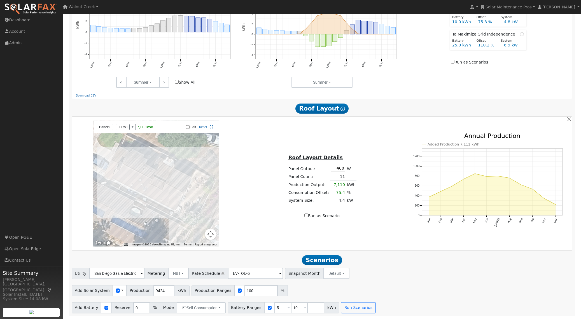
scroll to position [292, 0]
click at [180, 273] on button "NBT" at bounding box center [178, 273] width 21 height 11
drag, startPoint x: 176, startPoint y: 282, endPoint x: 176, endPoint y: 287, distance: 5.9
click at [176, 285] on ul "NEM NBT" at bounding box center [182, 290] width 40 height 20
click at [176, 287] on span "kWh" at bounding box center [181, 291] width 15 height 11
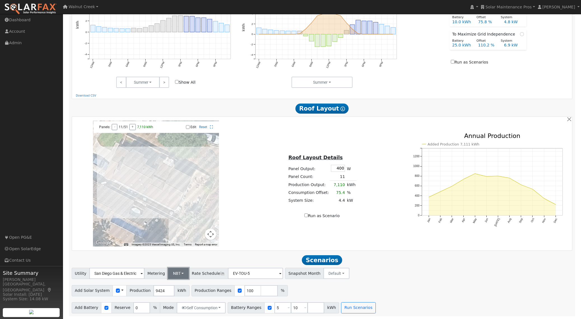
click at [177, 277] on button "NBT" at bounding box center [178, 273] width 21 height 11
drag, startPoint x: 177, startPoint y: 285, endPoint x: 185, endPoint y: 286, distance: 8.7
click at [177, 285] on link "NEM" at bounding box center [181, 286] width 39 height 8
click at [145, 275] on input "EV-TOU-5" at bounding box center [116, 273] width 55 height 11
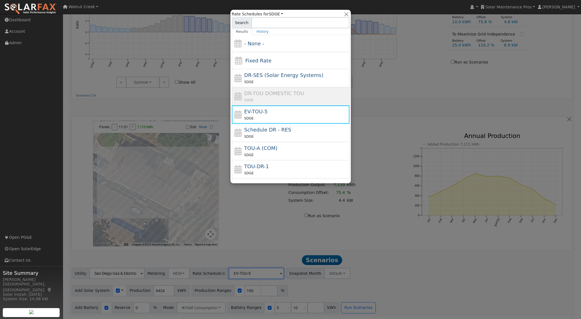
drag, startPoint x: 264, startPoint y: 174, endPoint x: 220, endPoint y: 154, distance: 48.1
click at [264, 174] on div "SDGE" at bounding box center [296, 173] width 104 height 6
type input "TOU-DR-1"
